Goal: Task Accomplishment & Management: Complete application form

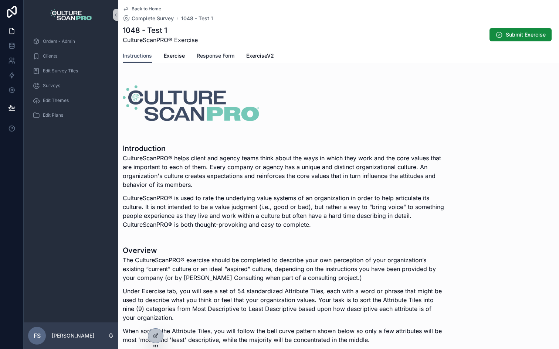
click at [210, 53] on span "Response Form" at bounding box center [216, 55] width 38 height 7
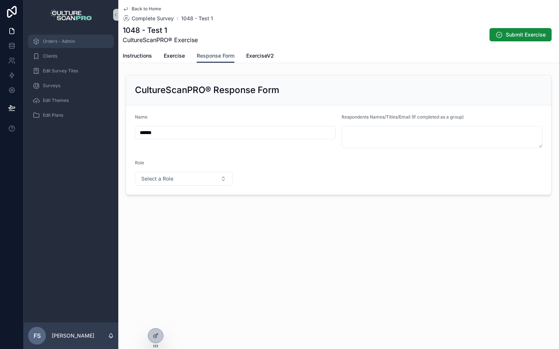
click at [80, 38] on div "Orders - Admin" at bounding box center [71, 41] width 77 height 12
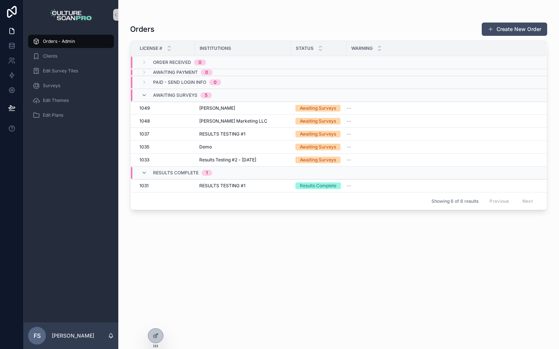
click at [155, 312] on div "Orders Create New Order License # Institutions Status Warning Order Received 0 …" at bounding box center [338, 179] width 417 height 323
click at [155, 321] on icon at bounding box center [154, 321] width 3 height 1
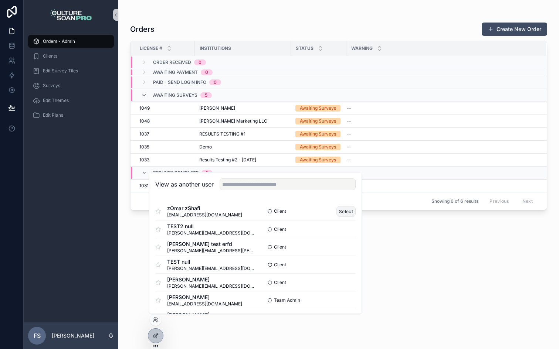
click at [345, 214] on button "Select" at bounding box center [345, 211] width 19 height 11
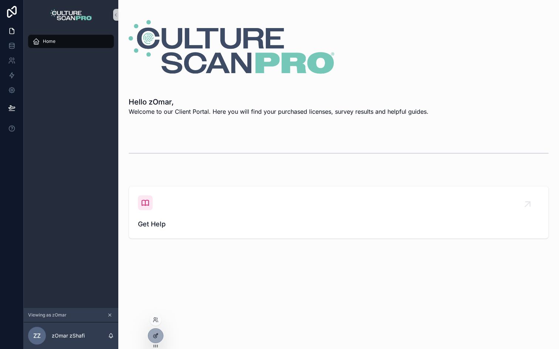
click at [156, 338] on icon at bounding box center [156, 336] width 6 height 6
click at [159, 332] on div at bounding box center [155, 336] width 15 height 14
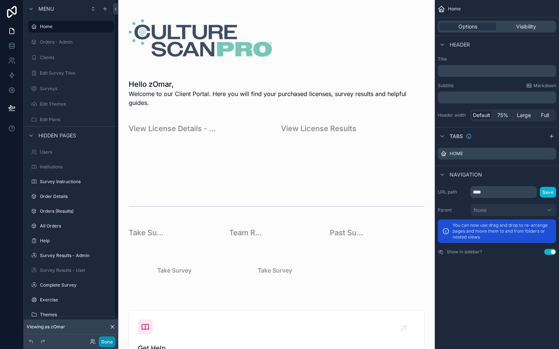
click at [108, 338] on button "Done" at bounding box center [107, 342] width 17 height 11
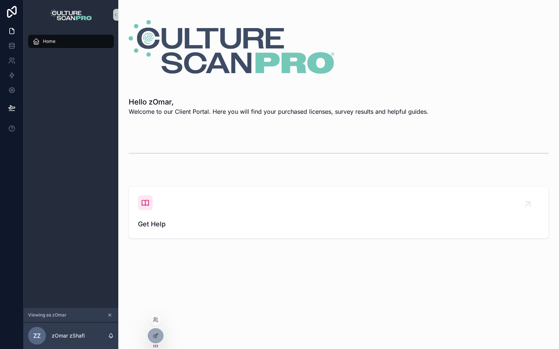
click at [152, 322] on div at bounding box center [156, 320] width 12 height 12
click at [155, 322] on icon at bounding box center [156, 320] width 6 height 6
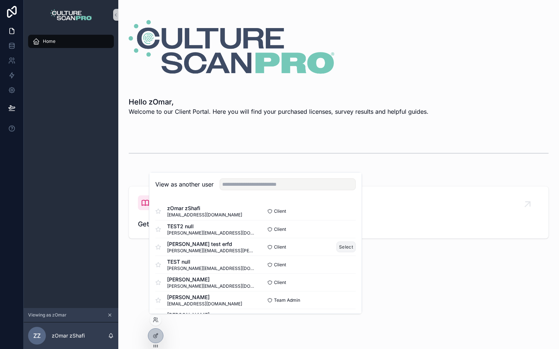
click at [343, 248] on button "Select" at bounding box center [345, 247] width 19 height 11
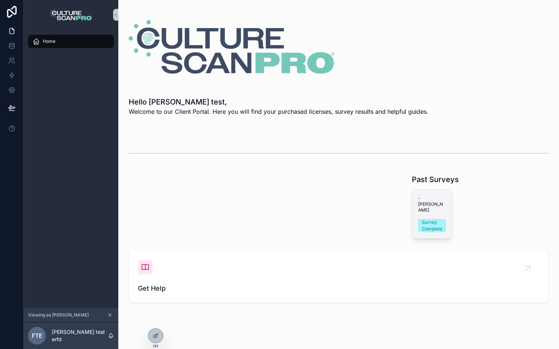
click at [425, 204] on div "- [PERSON_NAME] test Survey Complete" at bounding box center [432, 214] width 40 height 49
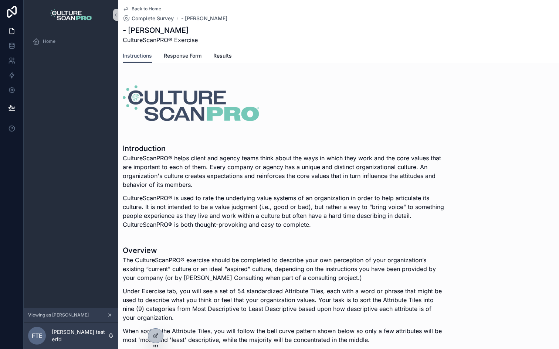
click at [182, 58] on span "Response Form" at bounding box center [183, 55] width 38 height 7
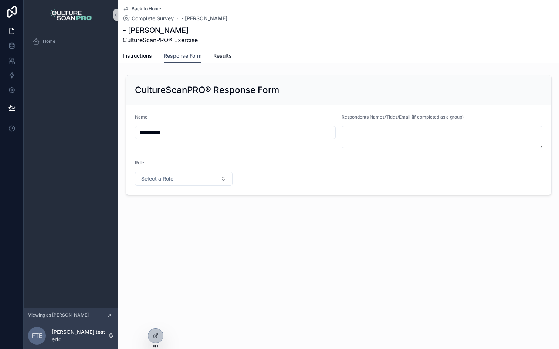
click at [223, 55] on span "Results" at bounding box center [222, 55] width 18 height 7
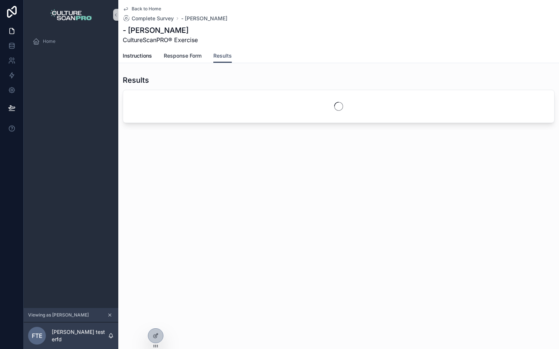
click at [187, 60] on link "Response Form" at bounding box center [183, 56] width 38 height 15
